Goal: Find specific page/section: Find specific page/section

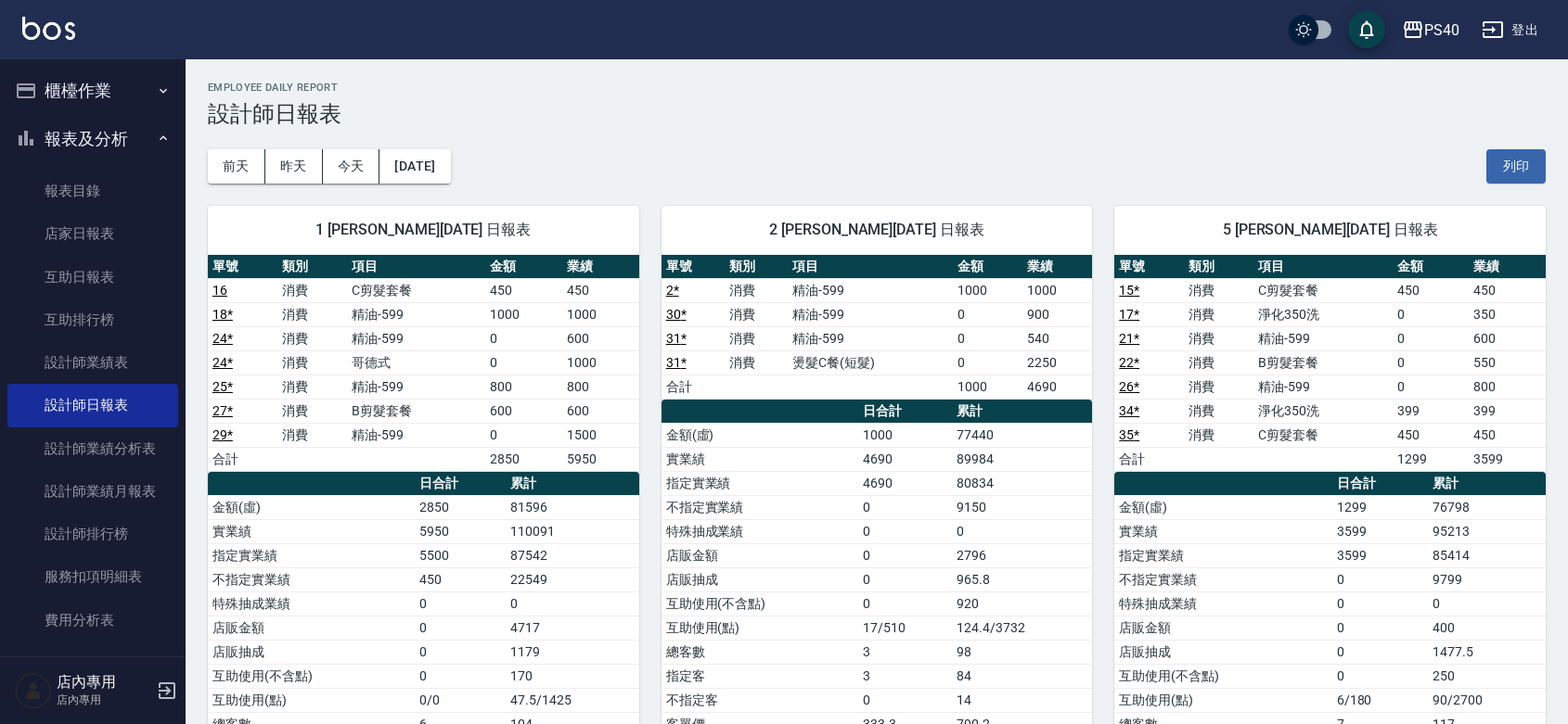
scroll to position [61, 0]
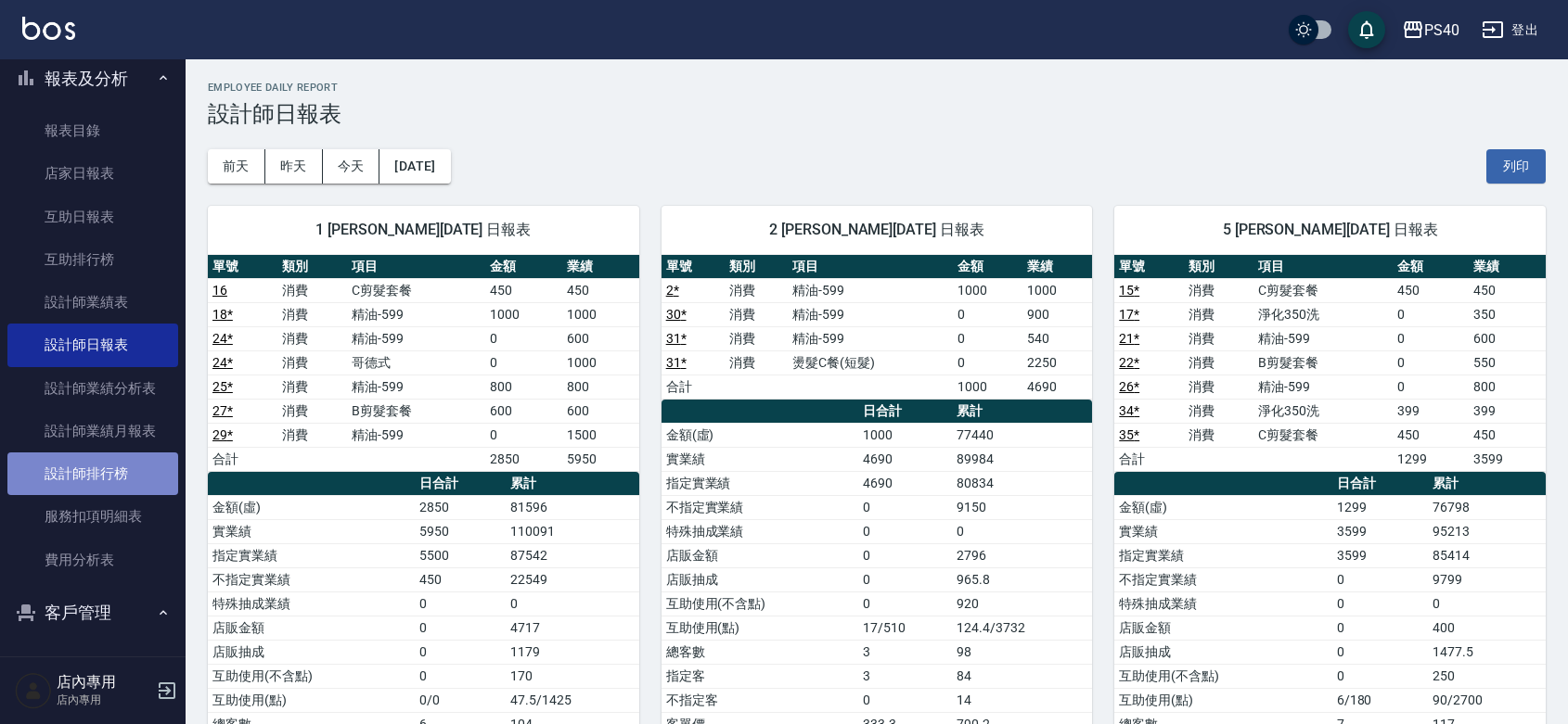
click at [105, 465] on link "設計師排行榜" at bounding box center [92, 474] width 171 height 43
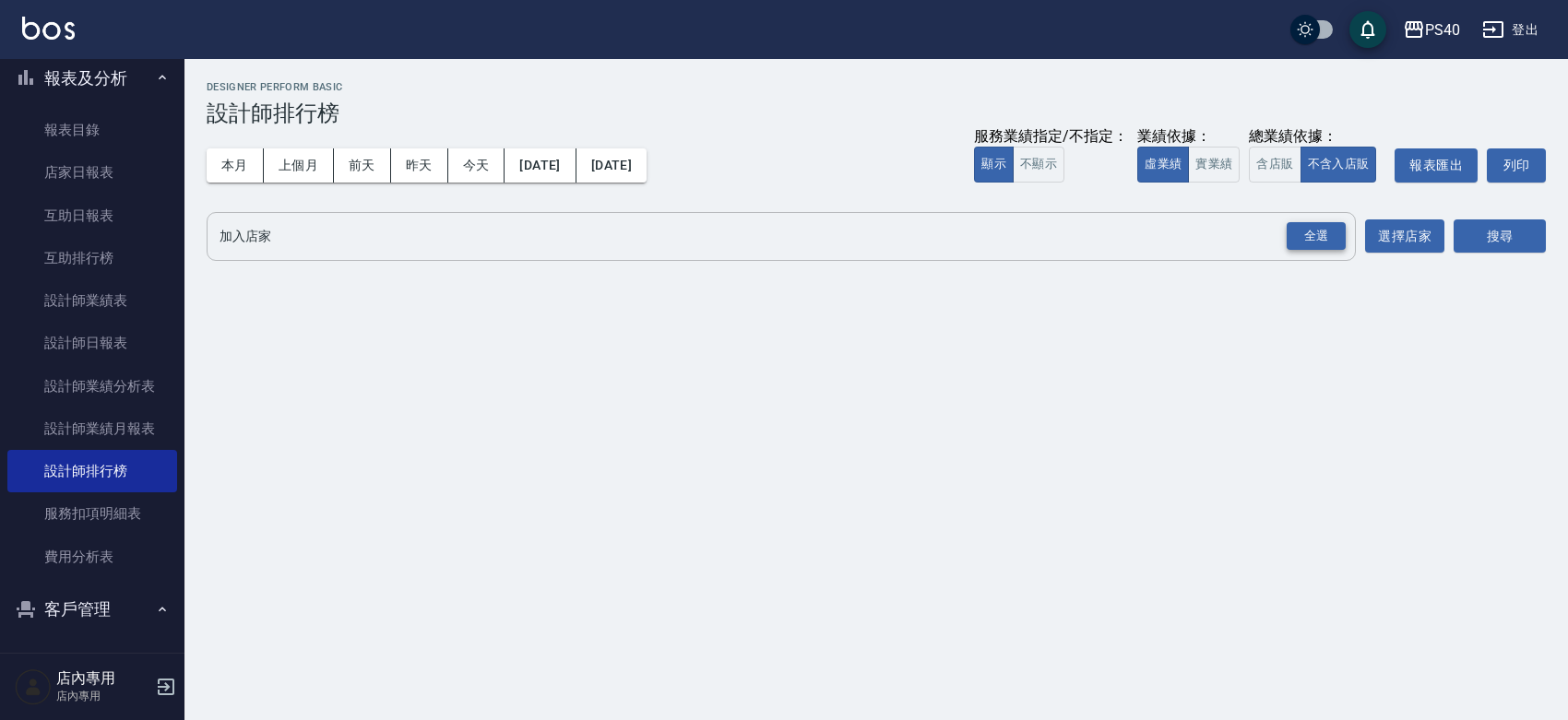
click at [1305, 232] on div "全選" at bounding box center [1317, 237] width 59 height 29
drag, startPoint x: 1173, startPoint y: 163, endPoint x: 1197, endPoint y: 174, distance: 26.4
click at [1188, 163] on button "實業績" at bounding box center [1214, 164] width 52 height 36
click at [1484, 240] on button "搜尋" at bounding box center [1498, 238] width 92 height 34
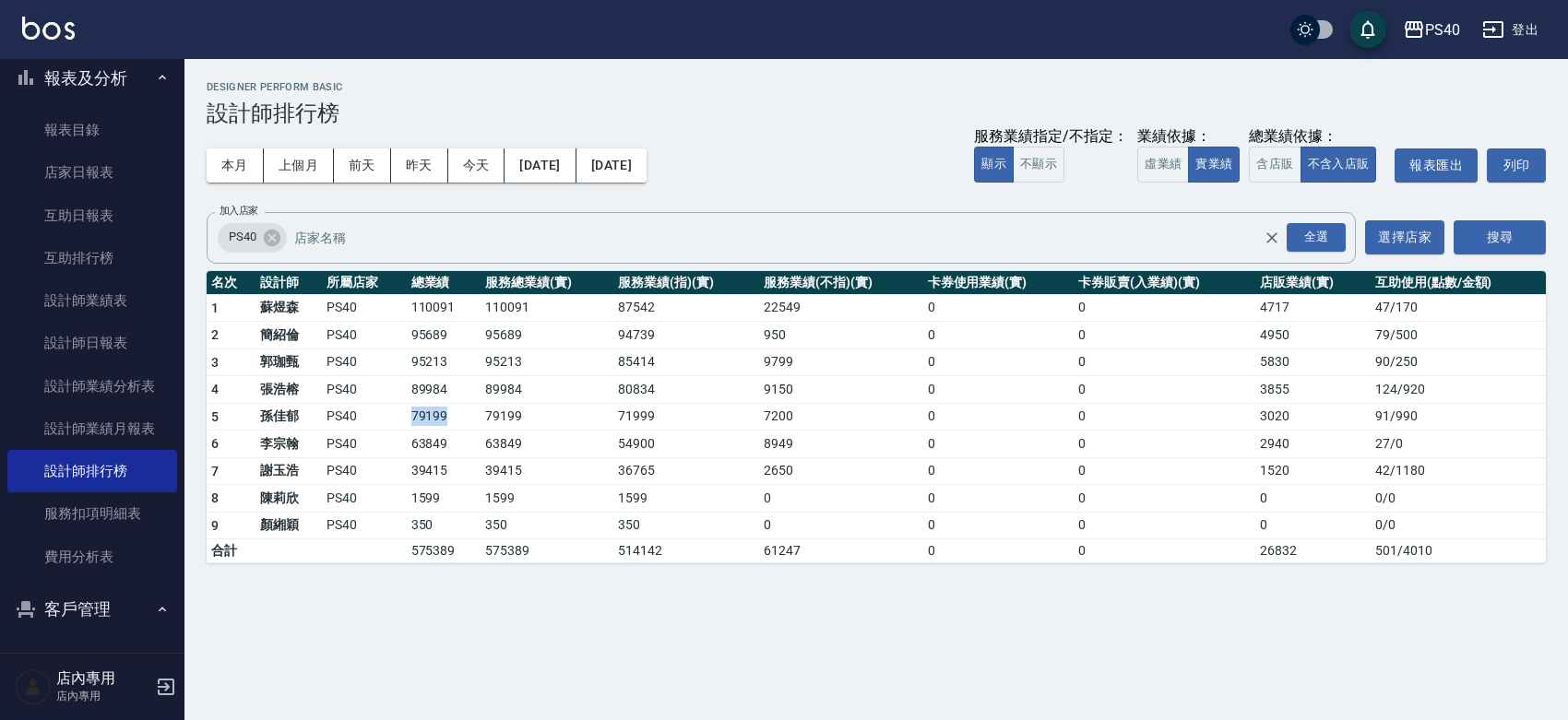
drag, startPoint x: 452, startPoint y: 413, endPoint x: 396, endPoint y: 405, distance: 56.6
click at [396, 405] on tr "5 [PERSON_NAME]PS40 79199 79199 71999 7200 0 0 3020 91 / 990" at bounding box center [876, 417] width 1339 height 28
click at [396, 405] on td "PS40" at bounding box center [364, 417] width 84 height 28
click at [30, 20] on img at bounding box center [48, 28] width 53 height 23
